Goal: Task Accomplishment & Management: Manage account settings

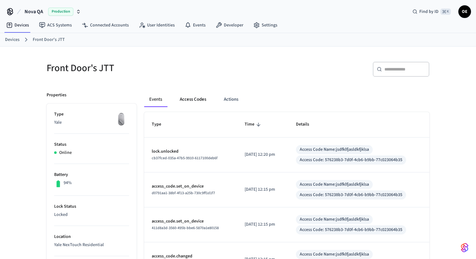
click at [193, 100] on button "Access Codes" at bounding box center [193, 99] width 36 height 15
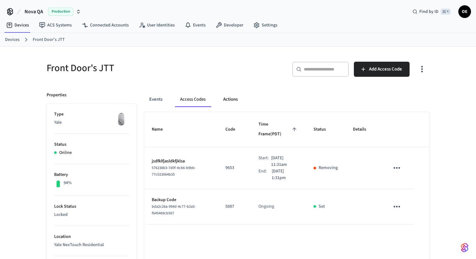
click at [228, 102] on button "Actions" at bounding box center [230, 99] width 25 height 15
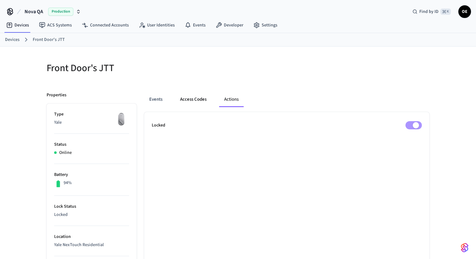
click at [200, 101] on button "Access Codes" at bounding box center [193, 99] width 36 height 15
